Goal: Task Accomplishment & Management: Use online tool/utility

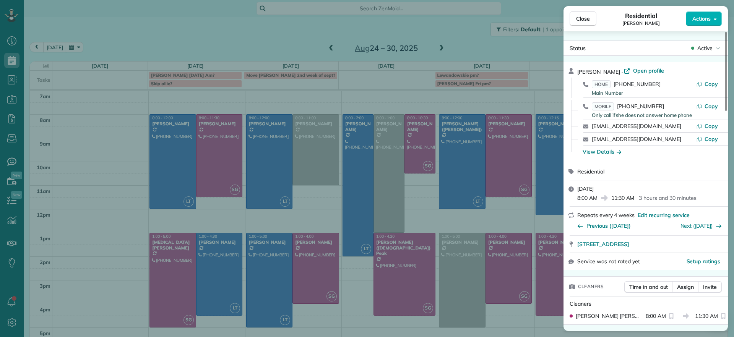
scroll to position [3, 3]
click at [460, 54] on div "Close Residential [PERSON_NAME] Actions Status Active [PERSON_NAME] · Open prof…" at bounding box center [367, 168] width 734 height 337
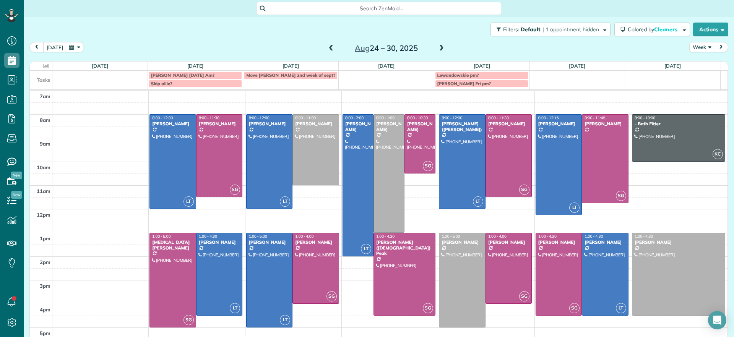
click at [327, 53] on span at bounding box center [331, 48] width 8 height 11
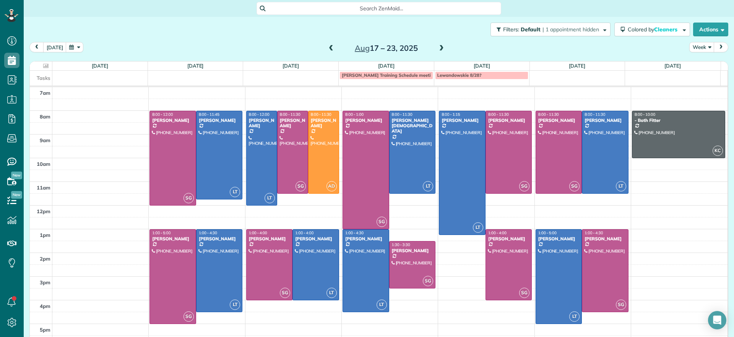
click at [327, 50] on span at bounding box center [331, 48] width 8 height 7
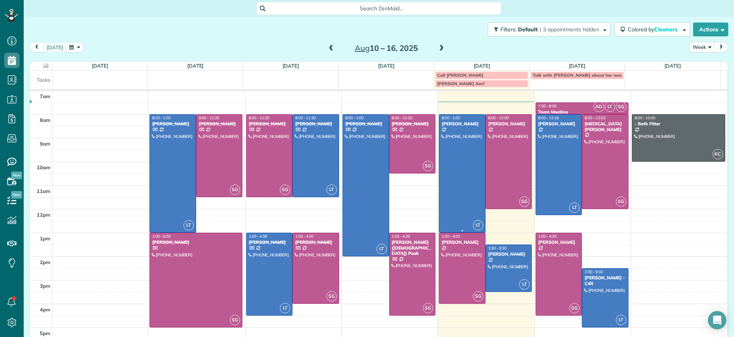
click at [461, 180] on div at bounding box center [462, 174] width 46 height 118
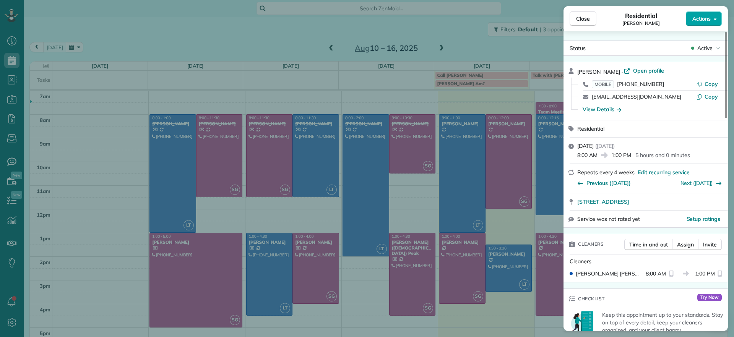
click at [706, 22] on button "Actions" at bounding box center [703, 18] width 36 height 15
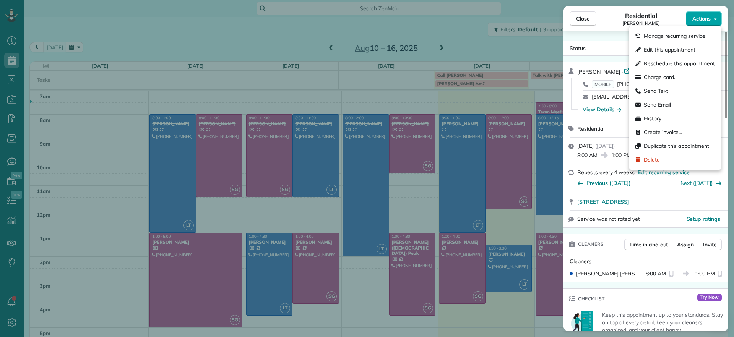
click at [706, 21] on span "Actions" at bounding box center [701, 19] width 18 height 8
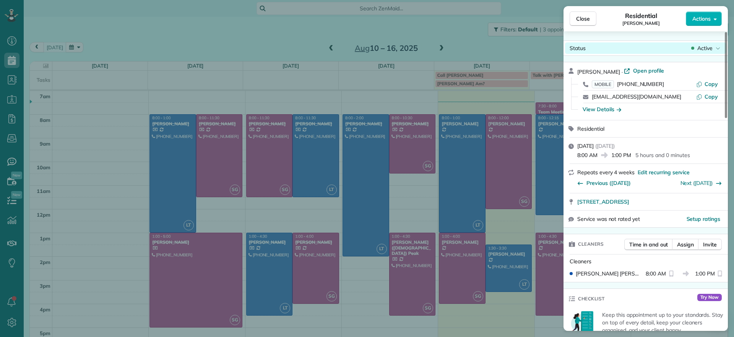
click at [711, 50] on span "Active" at bounding box center [704, 48] width 15 height 8
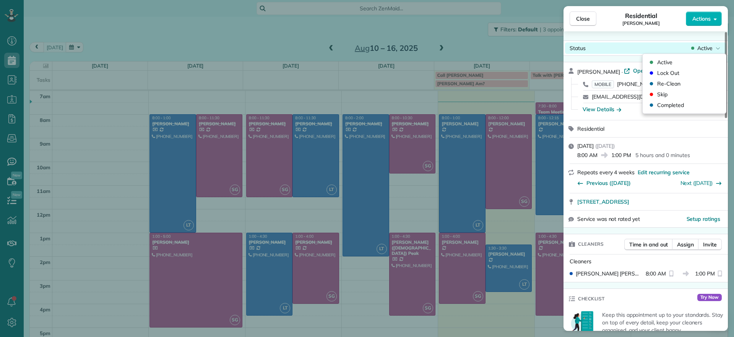
click at [711, 50] on span "Active" at bounding box center [704, 48] width 15 height 8
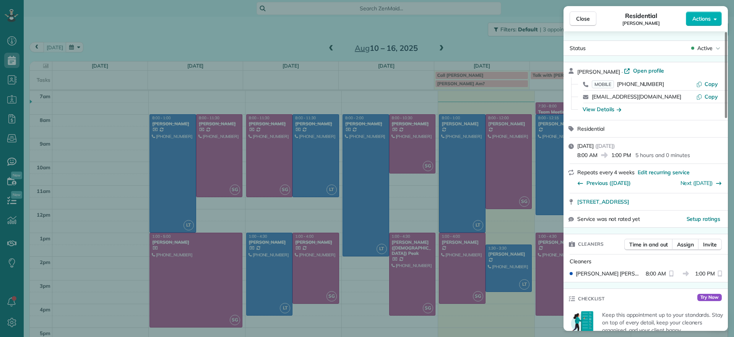
click at [711, 28] on div "Close Residential [PERSON_NAME] Actions" at bounding box center [645, 18] width 164 height 25
click at [708, 0] on div "Close Residential [PERSON_NAME] Actions Status Active [PERSON_NAME] · Open prof…" at bounding box center [367, 0] width 734 height 0
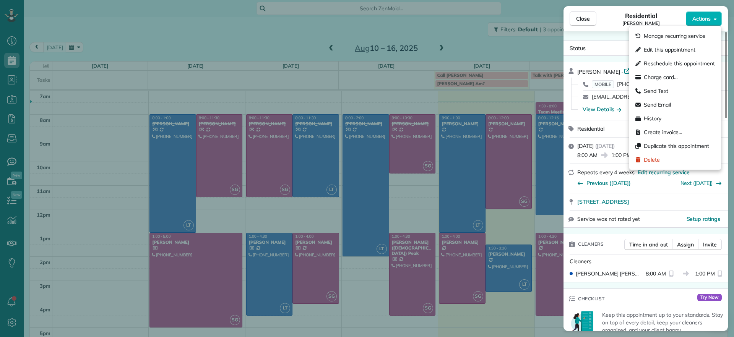
click at [708, 26] on div "Manage recurring service Edit this appointment Reschedule this appointment Char…" at bounding box center [675, 98] width 86 height 144
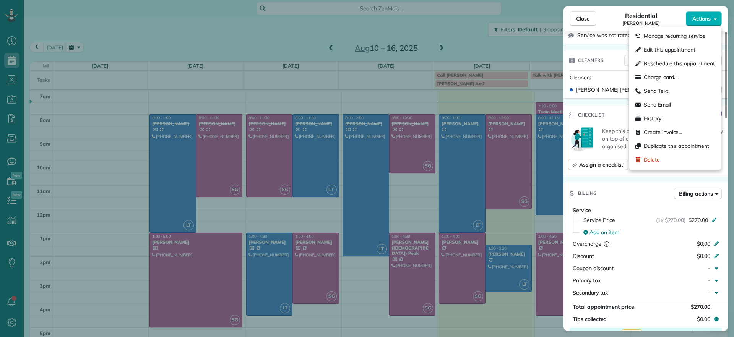
scroll to position [240, 0]
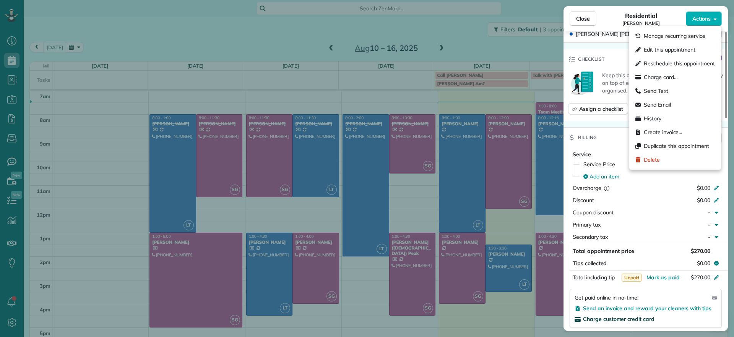
click at [644, 319] on span "Charge customer credit card" at bounding box center [618, 319] width 71 height 7
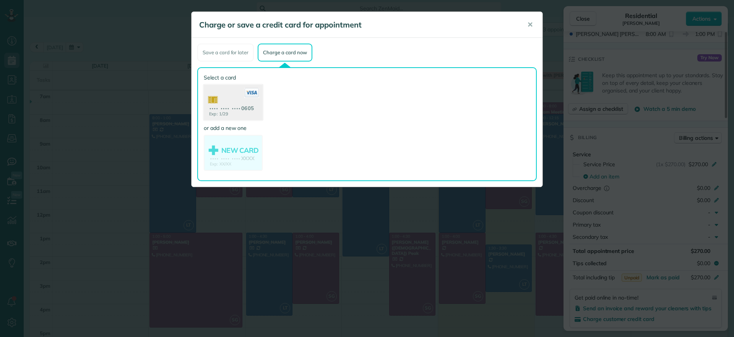
click at [247, 110] on use at bounding box center [233, 103] width 59 height 37
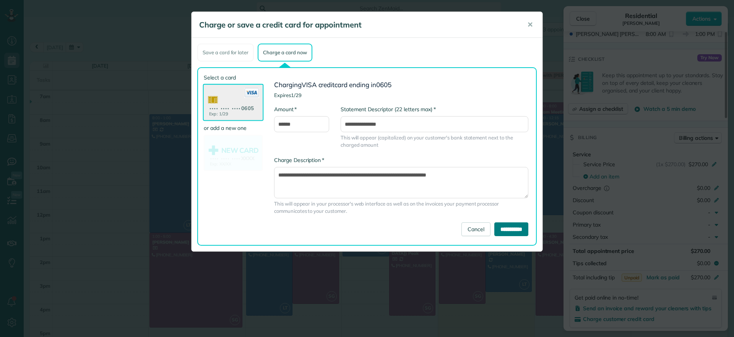
click at [506, 232] on input "**********" at bounding box center [511, 229] width 34 height 14
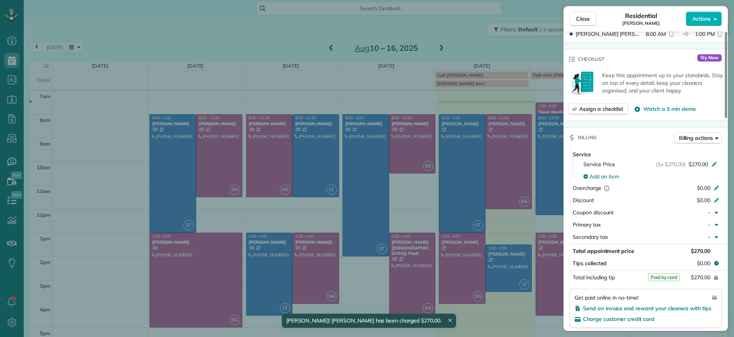
click at [304, 52] on div "Close Residential [PERSON_NAME] Actions Status Active [PERSON_NAME] · Open prof…" at bounding box center [367, 168] width 734 height 337
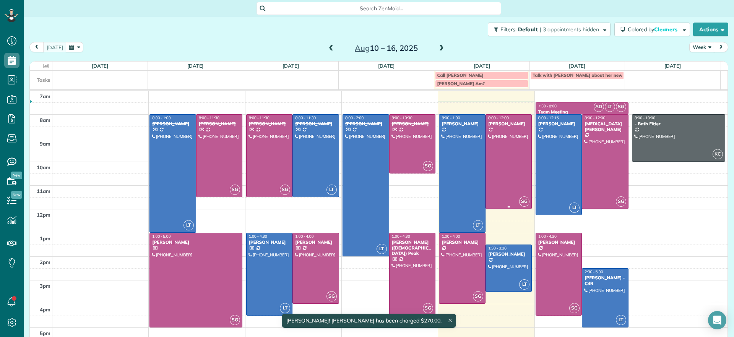
click at [504, 162] on div at bounding box center [509, 162] width 46 height 94
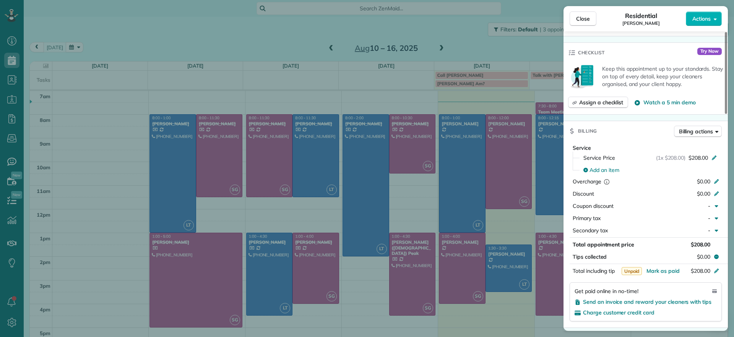
scroll to position [287, 0]
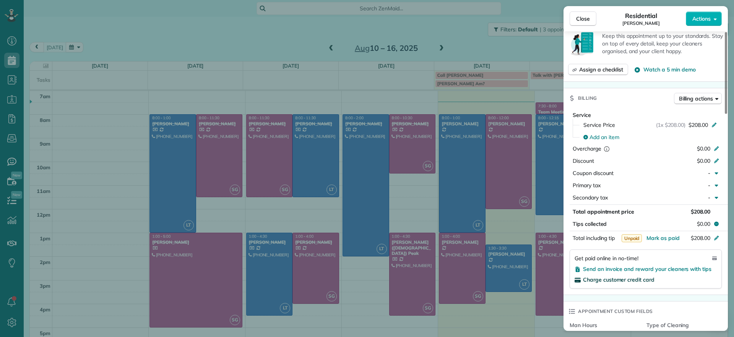
click at [626, 276] on span "Charge customer credit card" at bounding box center [618, 279] width 71 height 7
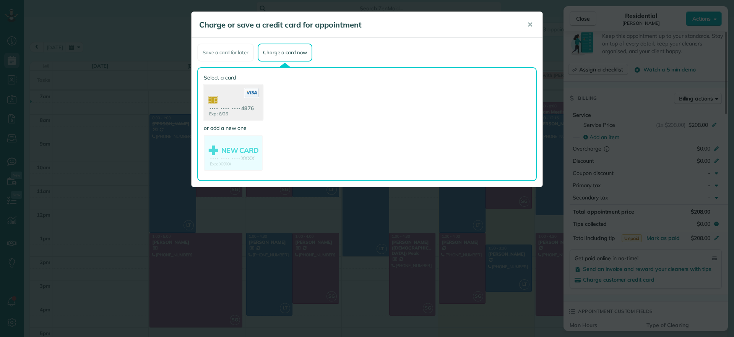
click at [230, 105] on use at bounding box center [233, 103] width 59 height 37
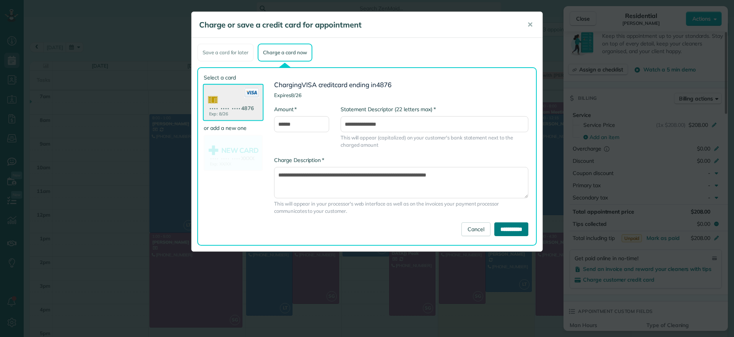
click at [524, 230] on input "**********" at bounding box center [511, 229] width 34 height 14
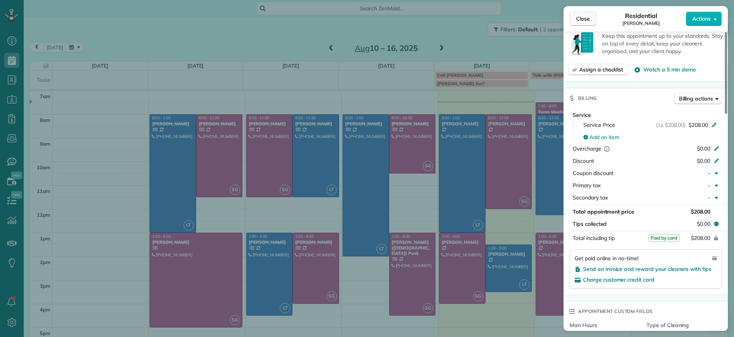
click at [591, 15] on button "Close" at bounding box center [582, 18] width 27 height 15
